Goal: Task Accomplishment & Management: Manage account settings

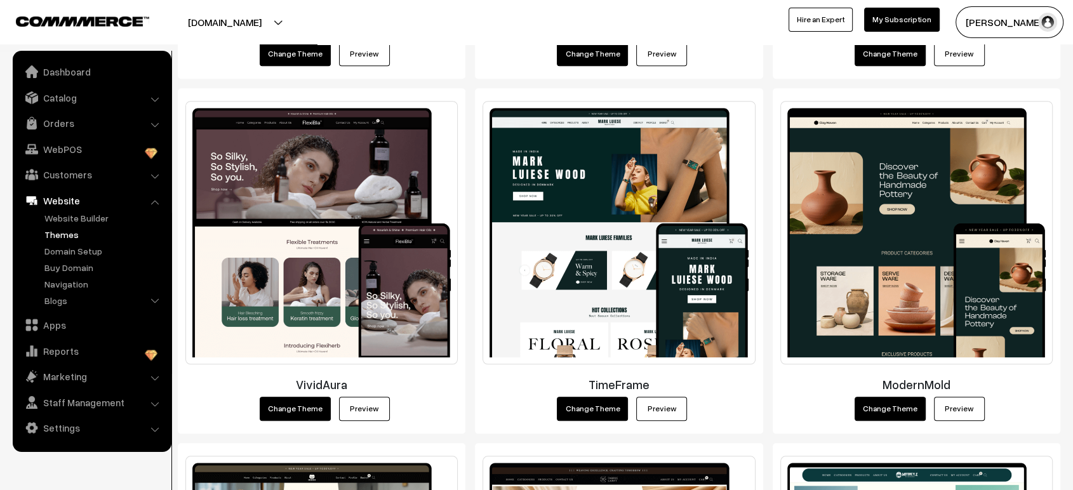
scroll to position [1258, 0]
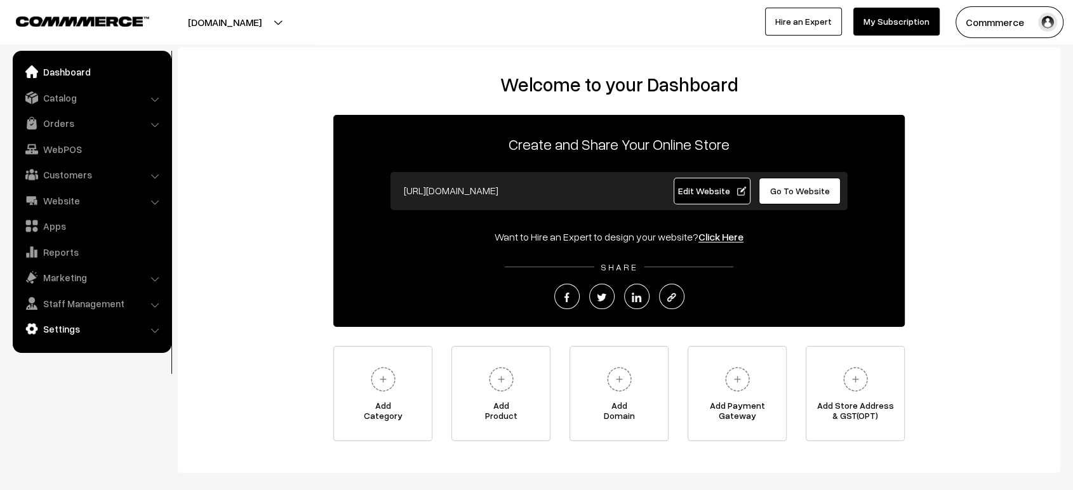
click at [96, 334] on link "Settings" at bounding box center [91, 329] width 151 height 23
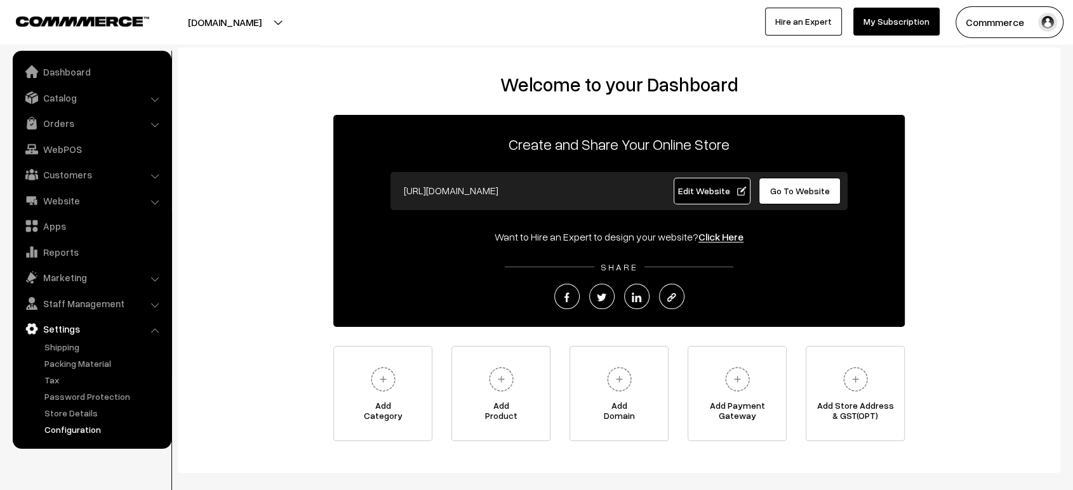
click at [81, 434] on link "Configuration" at bounding box center [104, 429] width 126 height 13
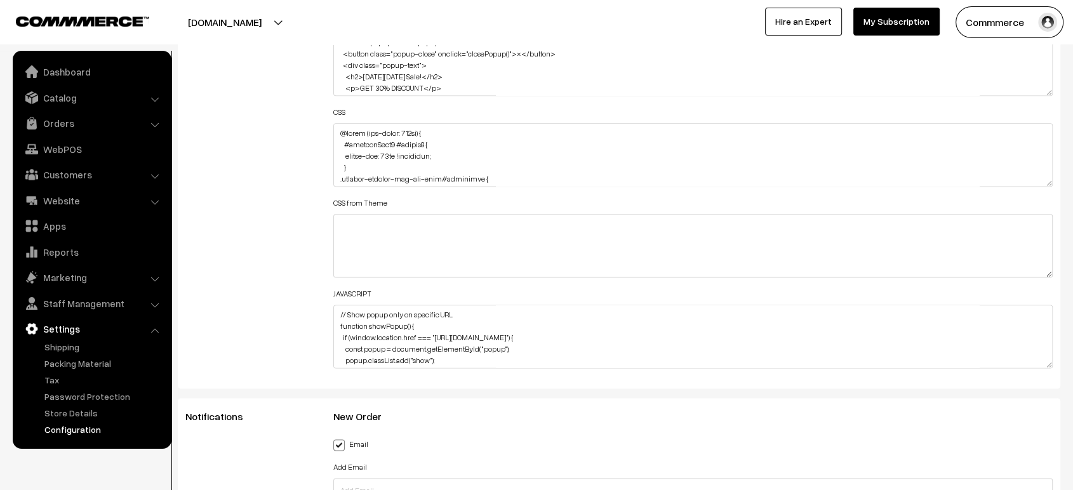
scroll to position [1565, 0]
click at [492, 124] on textarea at bounding box center [693, 151] width 720 height 64
click at [306, 24] on button "fabrikraft.commmerce.com" at bounding box center [225, 22] width 163 height 32
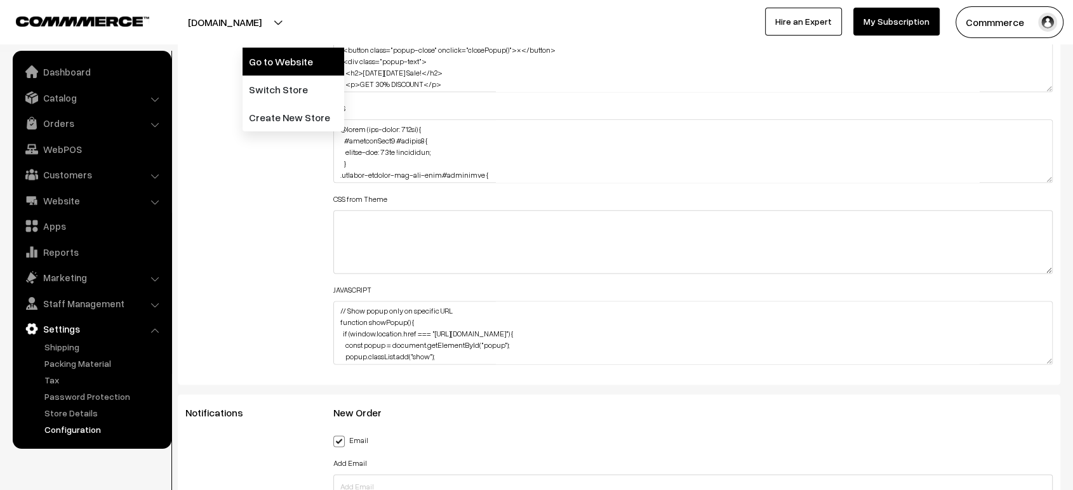
click at [300, 58] on link "Go to Website" at bounding box center [294, 62] width 102 height 28
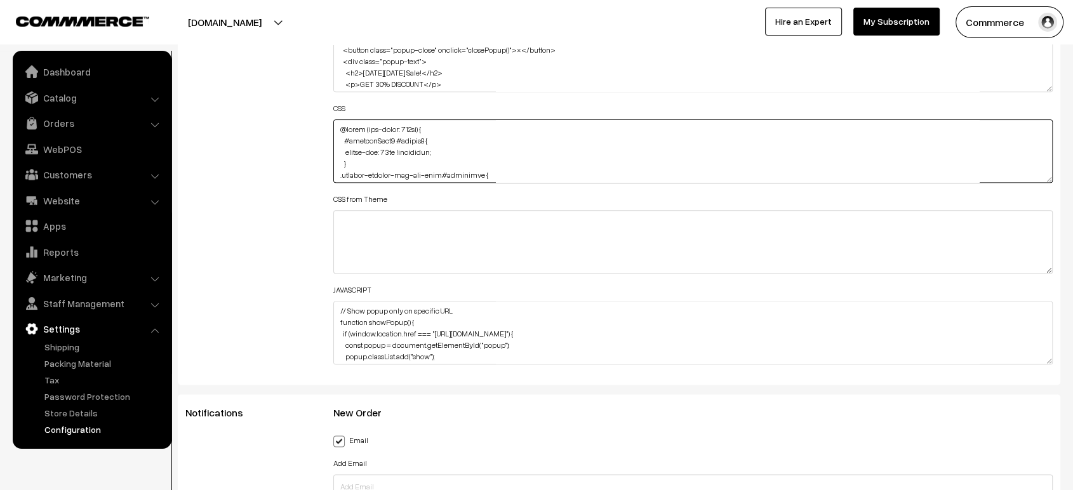
click at [379, 144] on textarea at bounding box center [693, 151] width 720 height 64
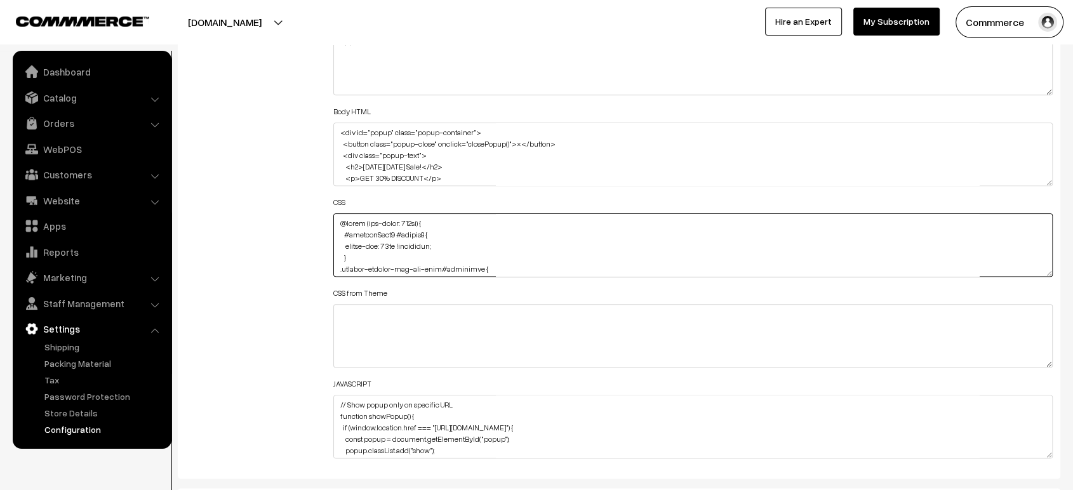
scroll to position [1451, 0]
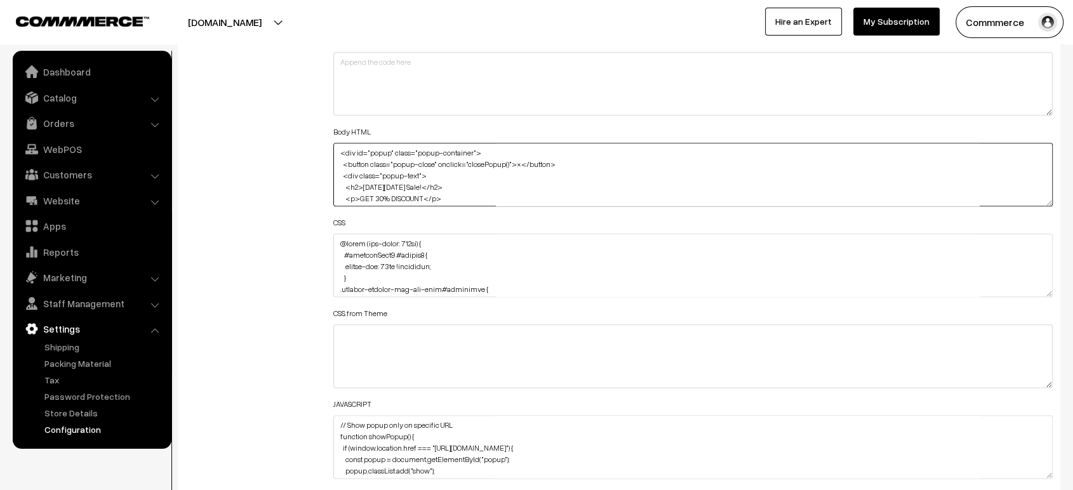
click at [379, 144] on textarea "<div id="popup" class="popup-container"> <button class="popup-close" onclick="c…" at bounding box center [693, 175] width 720 height 64
click at [387, 241] on textarea at bounding box center [693, 266] width 720 height 64
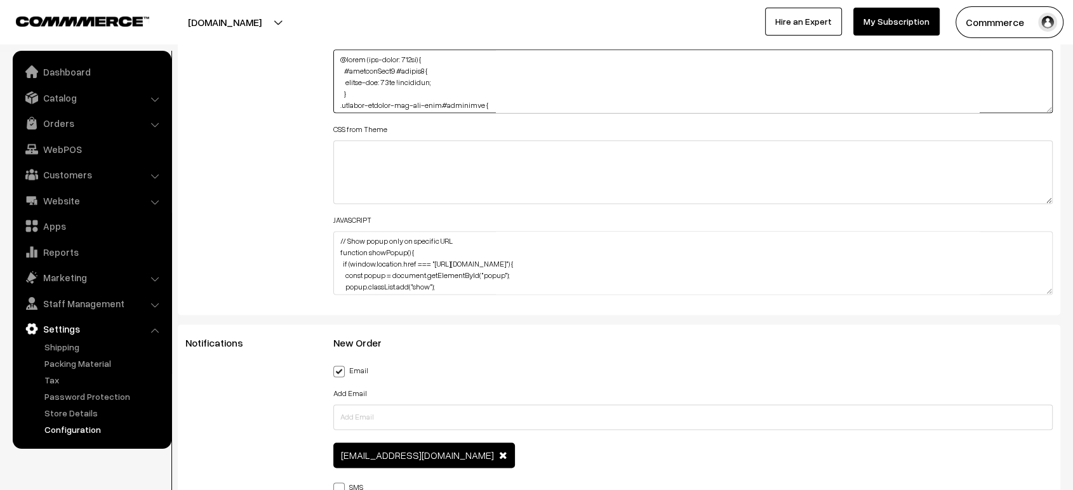
scroll to position [1644, 0]
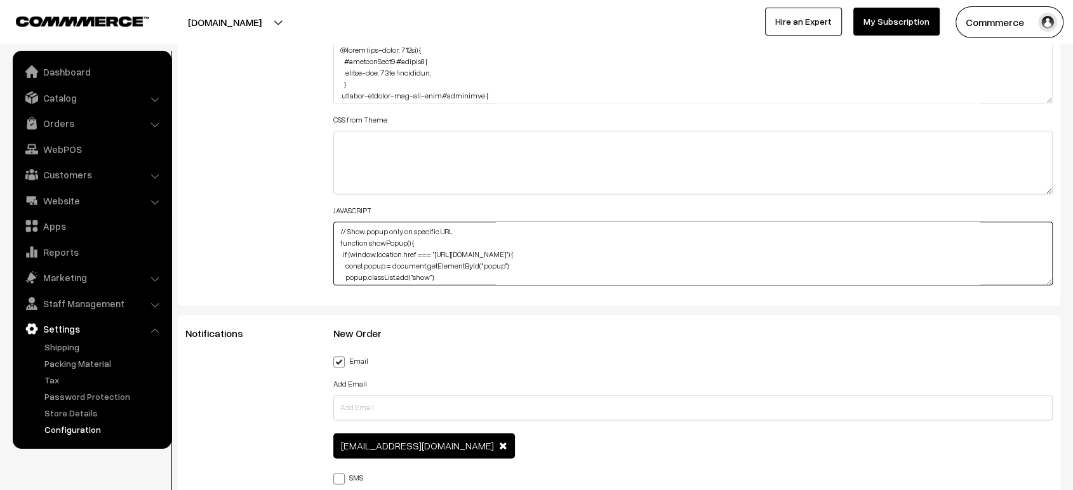
click at [393, 240] on textarea "// Show popup only on specific URL function showPopup() { if (window.location.h…" at bounding box center [693, 254] width 720 height 64
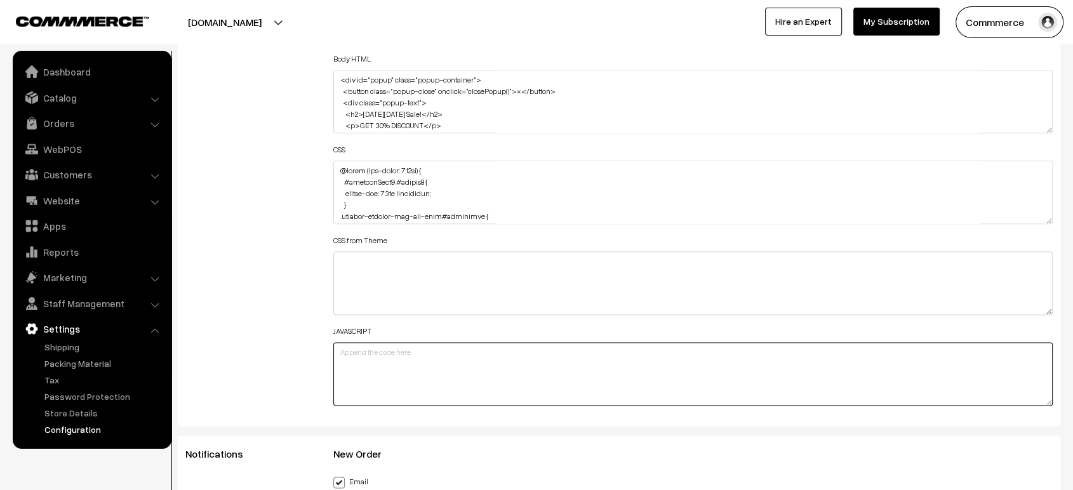
scroll to position [1523, 0]
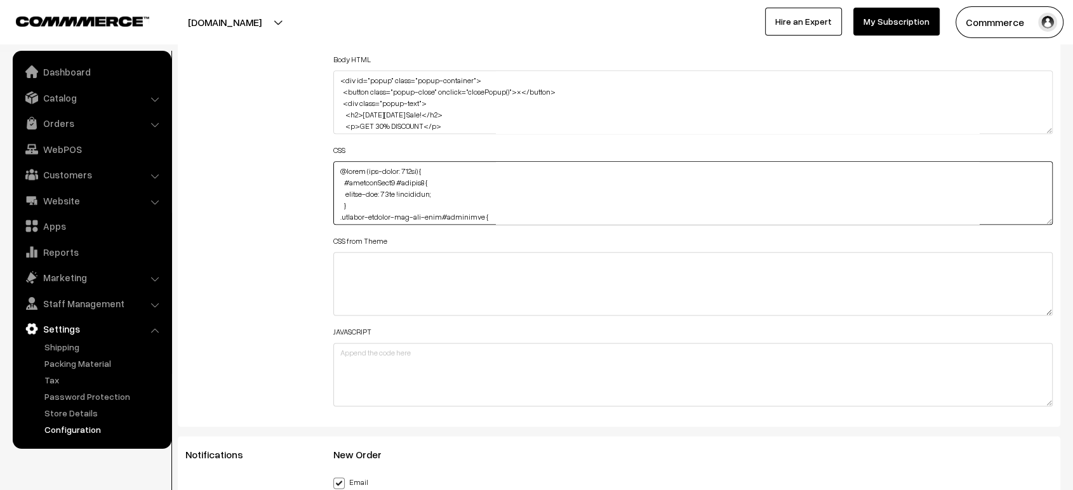
click at [438, 195] on textarea at bounding box center [693, 193] width 720 height 64
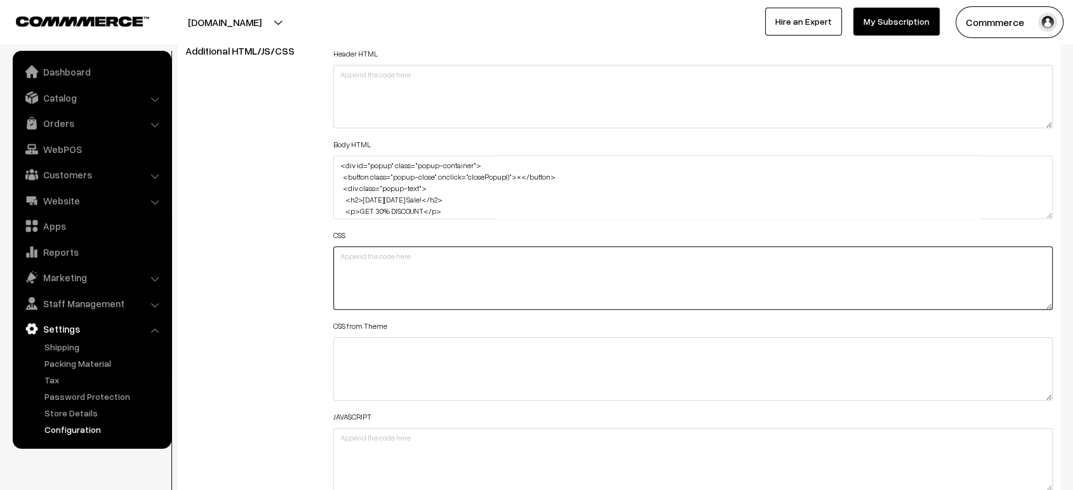
scroll to position [1437, 0]
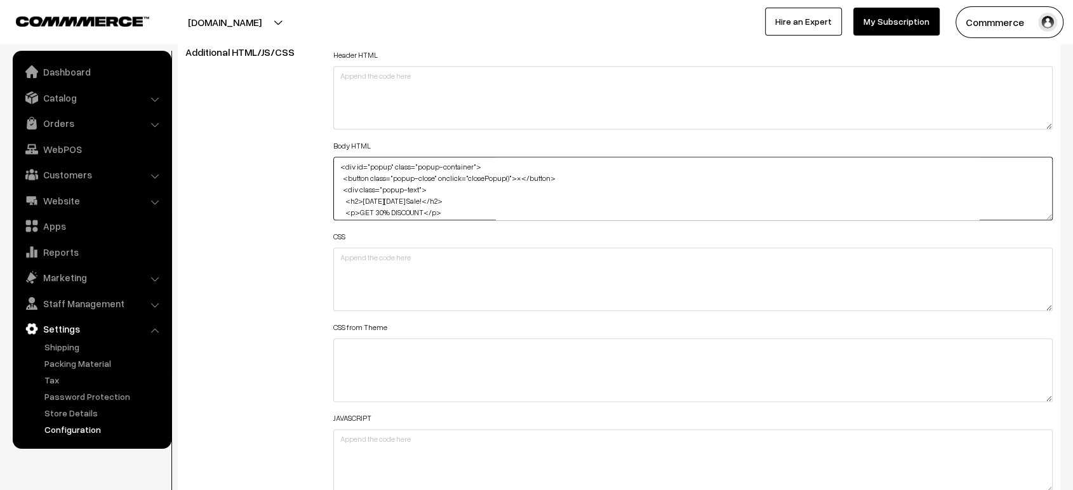
click at [433, 195] on textarea "<div id="popup" class="popup-container"> <button class="popup-close" onclick="c…" at bounding box center [693, 189] width 720 height 64
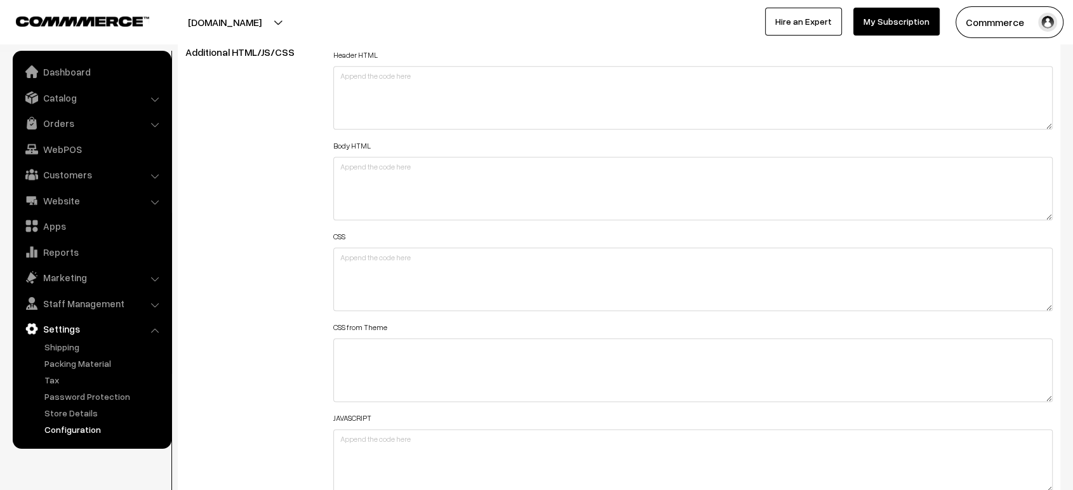
click at [330, 206] on div "Header HTML Body HTML <div id="popup" class="popup-container"> <button class="p…" at bounding box center [693, 273] width 739 height 454
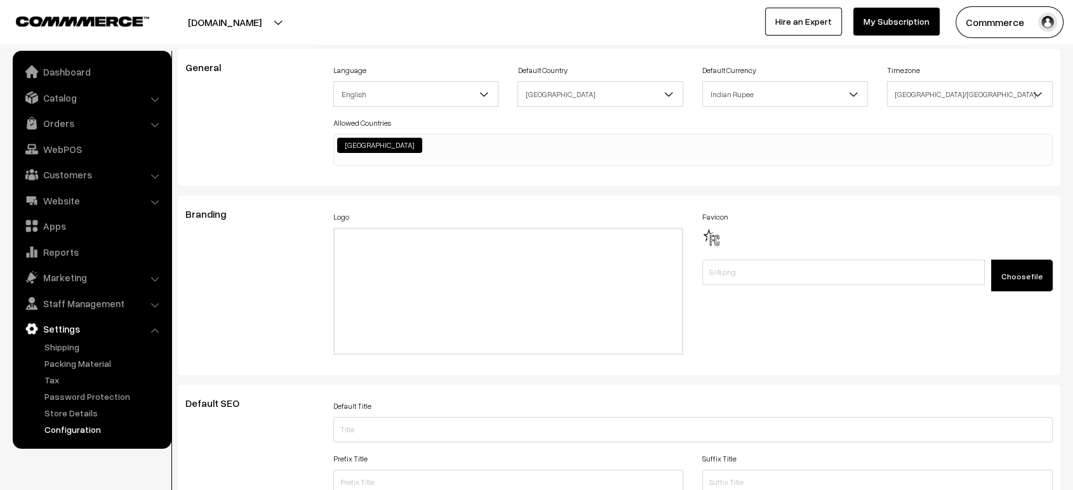
scroll to position [0, 0]
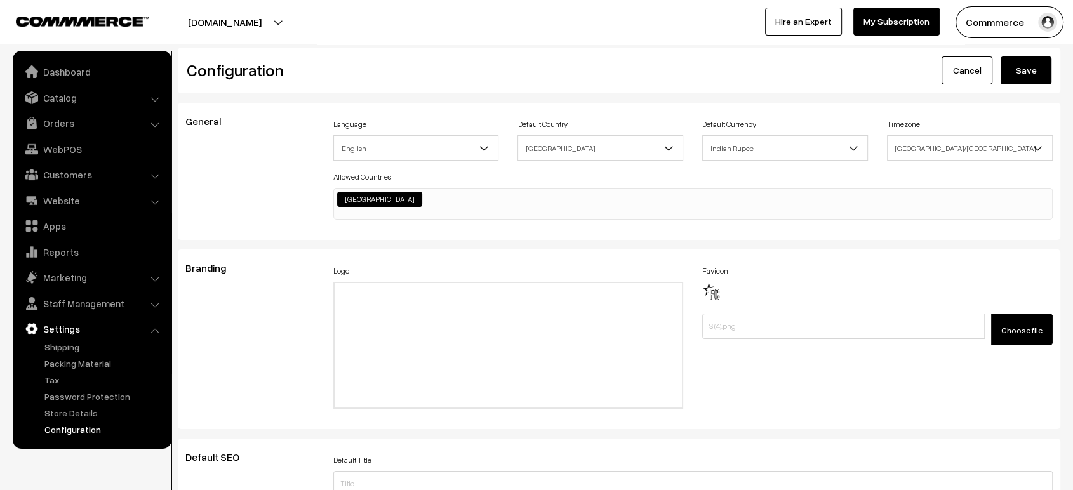
click at [1025, 67] on button "Save" at bounding box center [1026, 71] width 51 height 28
click at [72, 72] on link "Dashboard" at bounding box center [91, 71] width 151 height 23
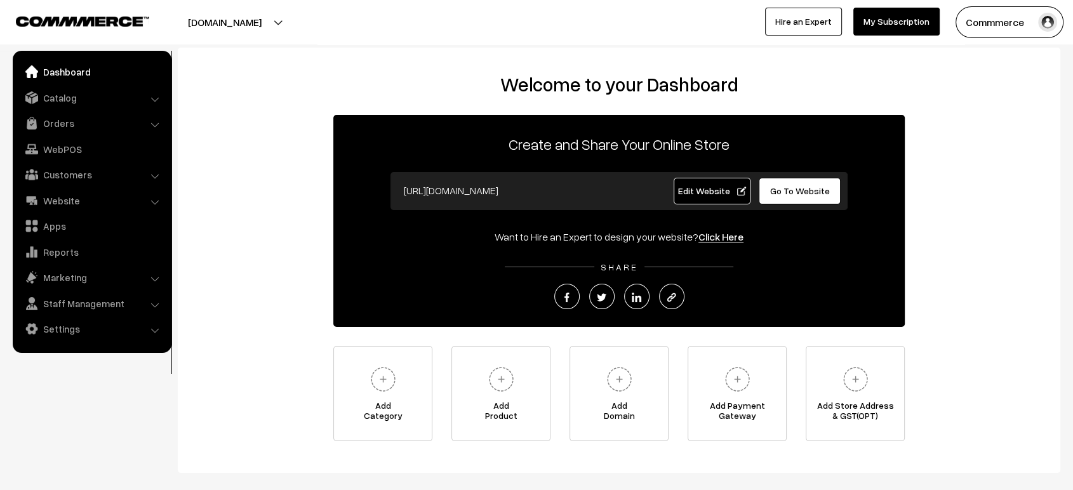
click at [716, 187] on span "Edit Website" at bounding box center [712, 190] width 68 height 11
